Goal: Transaction & Acquisition: Purchase product/service

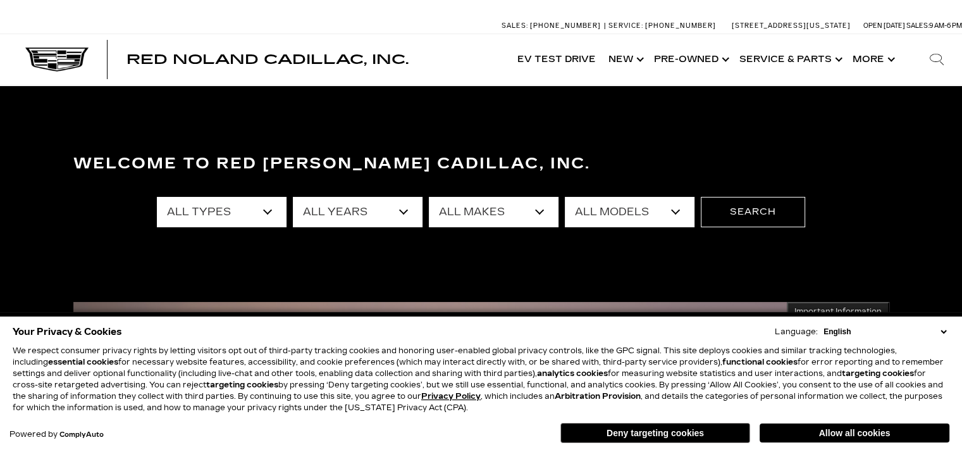
click at [946, 333] on select "English Spanish / Español English / United Kingdom Korean / 한국어 Vietnamese / Ti…" at bounding box center [885, 331] width 129 height 11
click at [942, 330] on select "English Spanish / Español English / United Kingdom Korean / 한국어 Vietnamese / Ti…" at bounding box center [885, 331] width 129 height 11
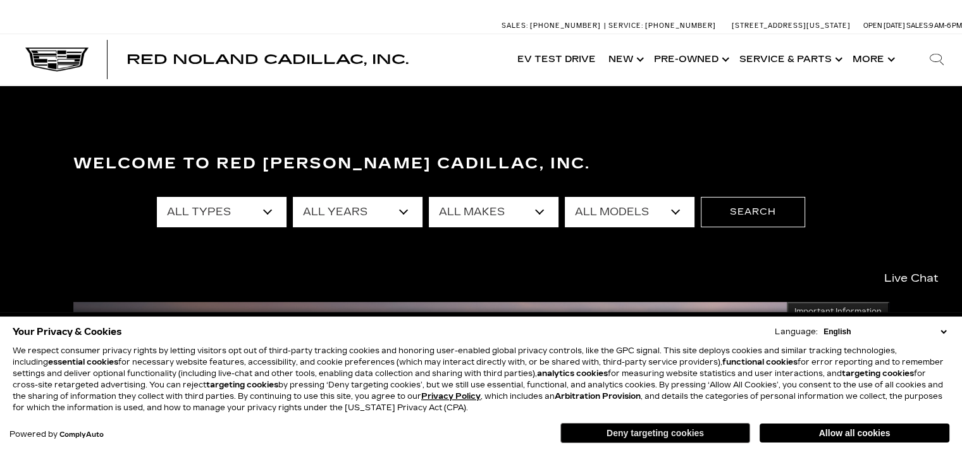
click at [692, 430] on button "Deny targeting cookies" at bounding box center [656, 433] width 190 height 20
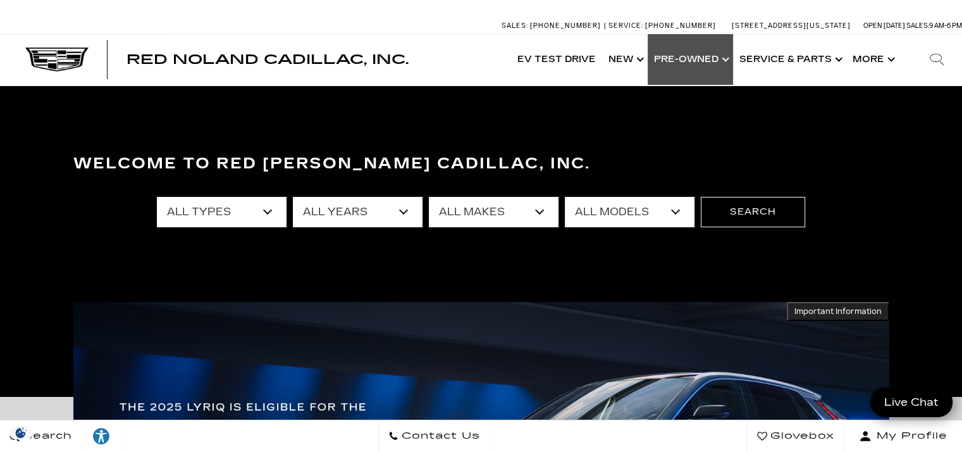
click at [704, 54] on link "Show Pre-Owned" at bounding box center [690, 59] width 85 height 51
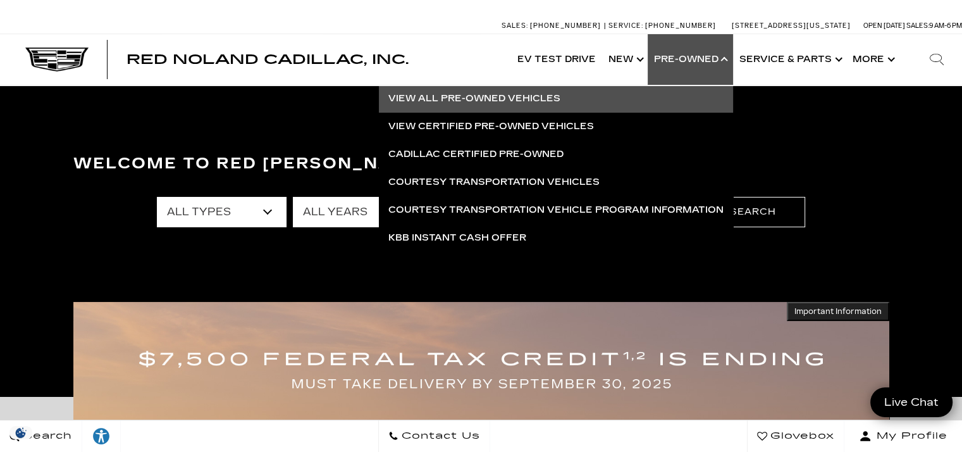
click at [490, 95] on link "View All Pre-Owned Vehicles" at bounding box center [556, 99] width 354 height 28
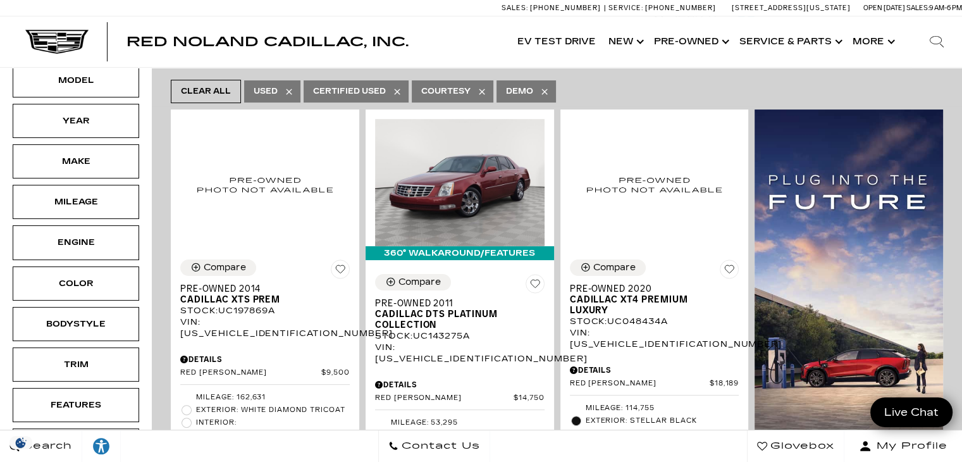
scroll to position [242, 0]
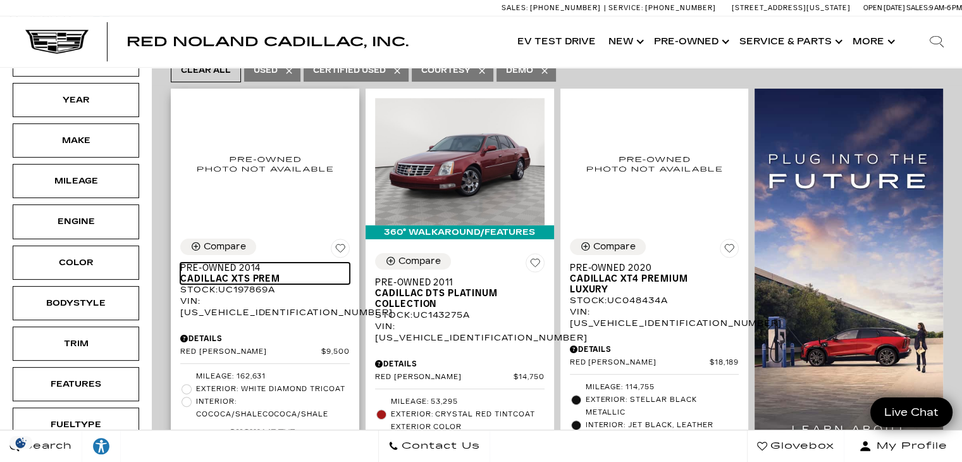
click at [220, 273] on span "Cadillac XTS PREM" at bounding box center [260, 278] width 160 height 11
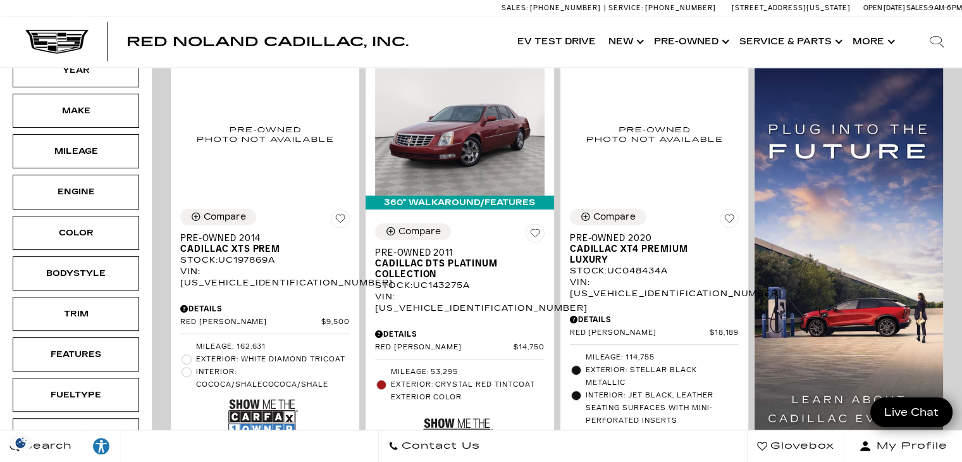
scroll to position [251, 0]
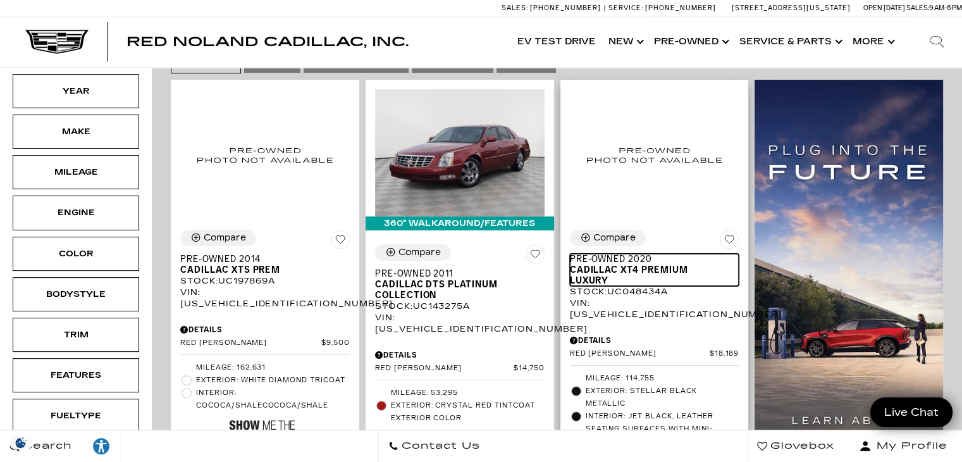
click at [636, 254] on span "Pre-Owned 2020" at bounding box center [650, 259] width 160 height 11
